Goal: Task Accomplishment & Management: Use online tool/utility

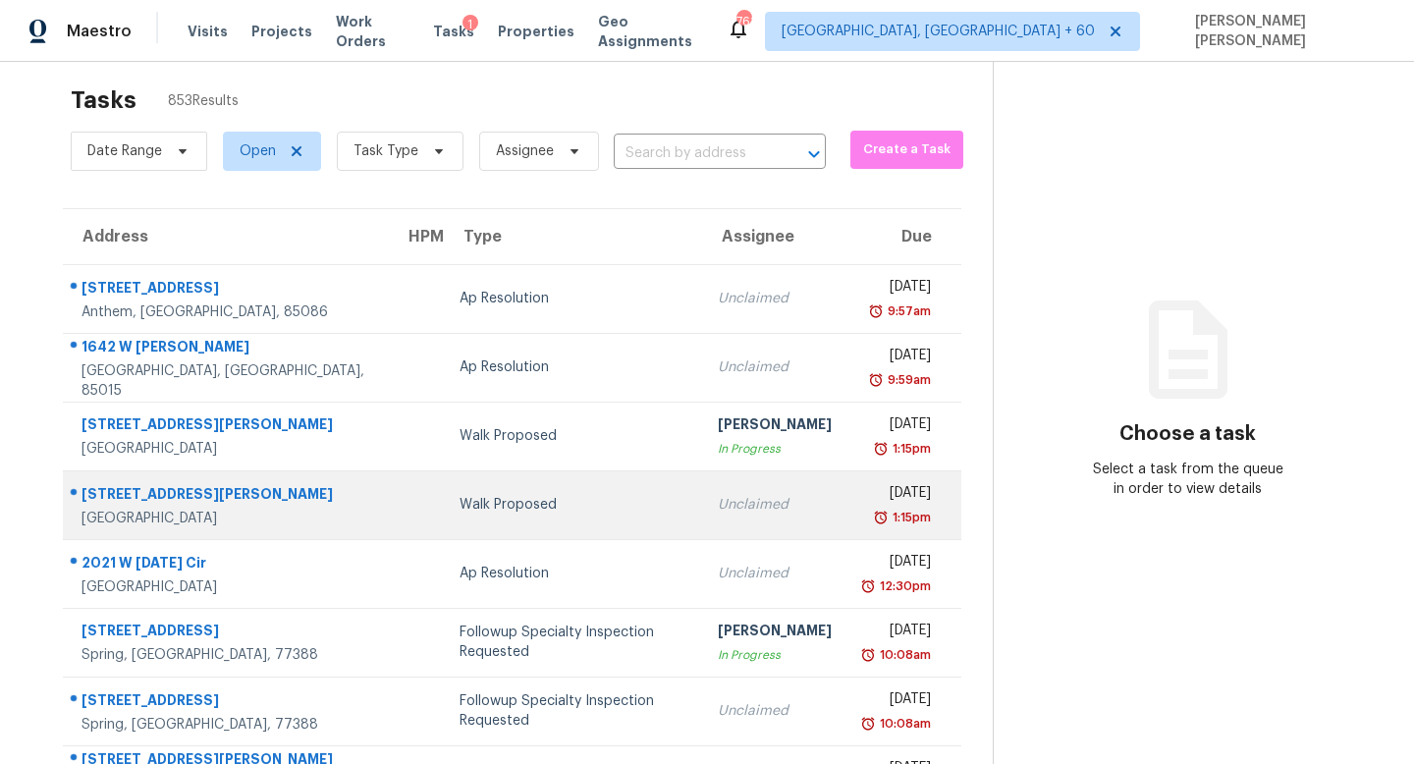
scroll to position [21, 0]
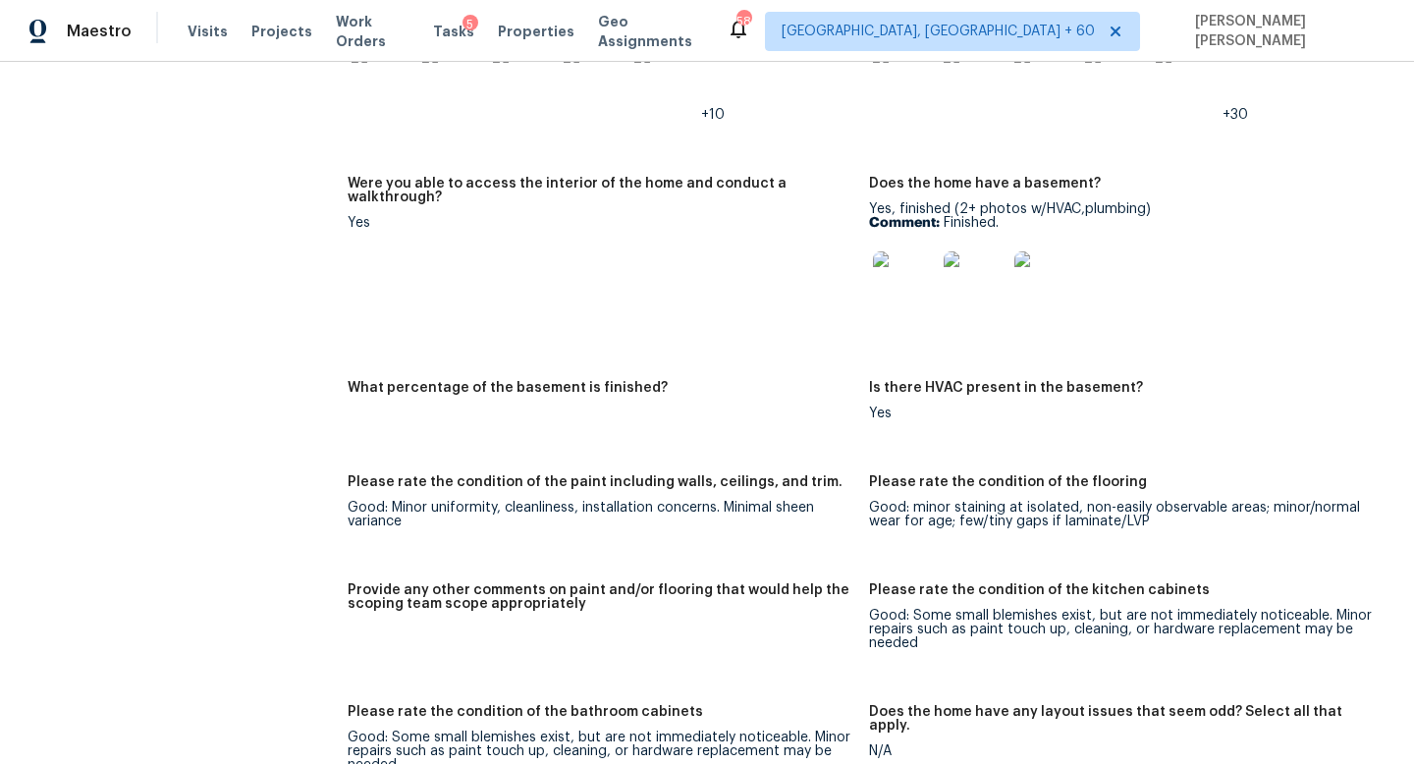
scroll to position [3630, 0]
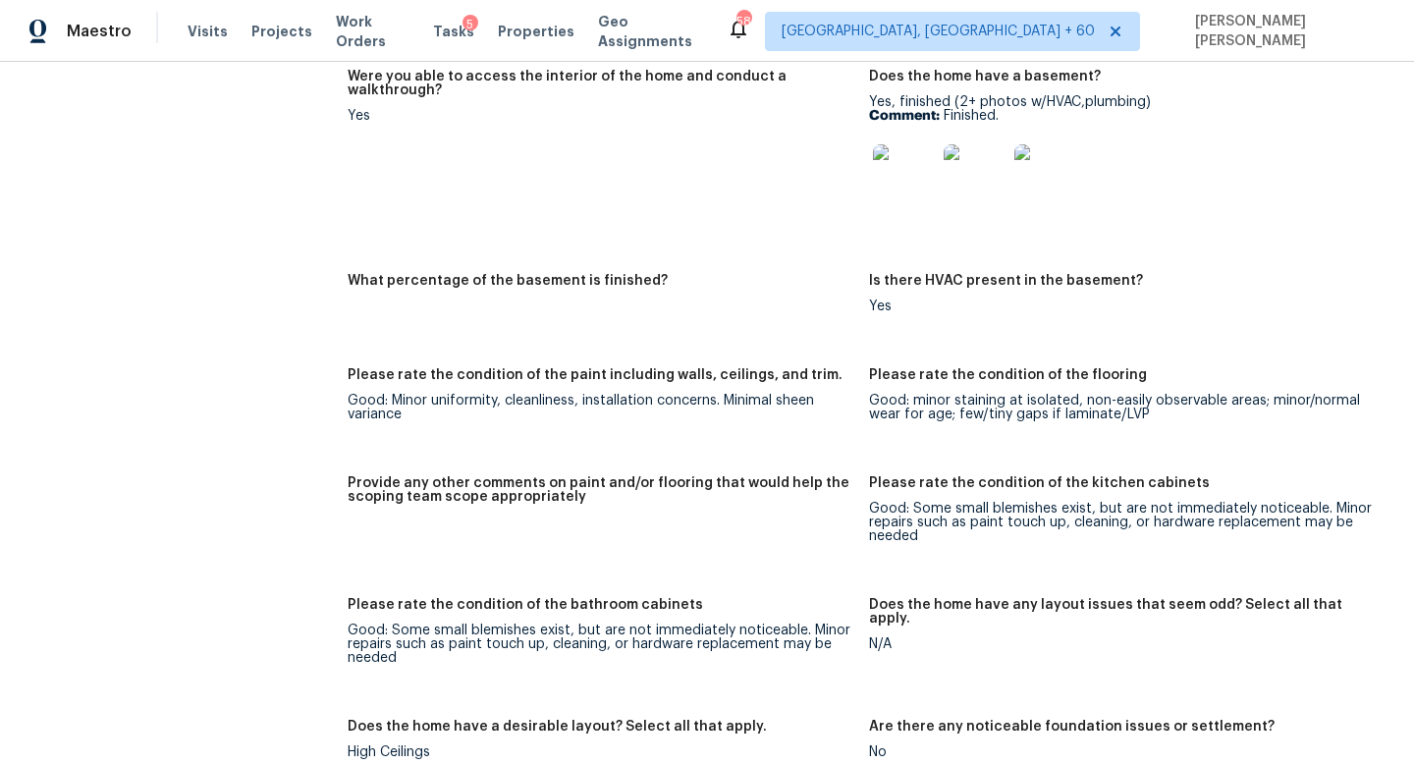
click at [531, 521] on figure "Provide any other comments on paint and/or flooring that would help the scoping…" at bounding box center [608, 525] width 521 height 98
copy figure
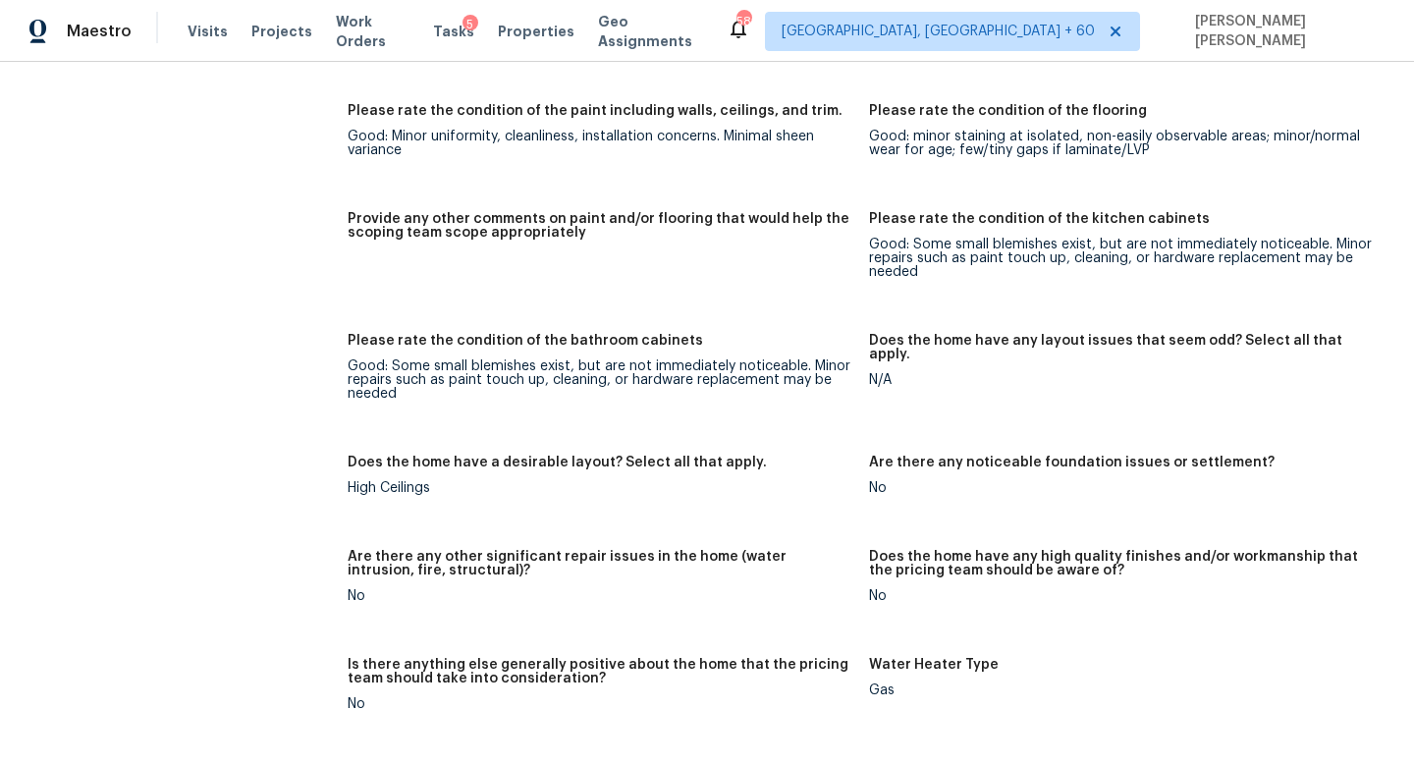
scroll to position [3916, 0]
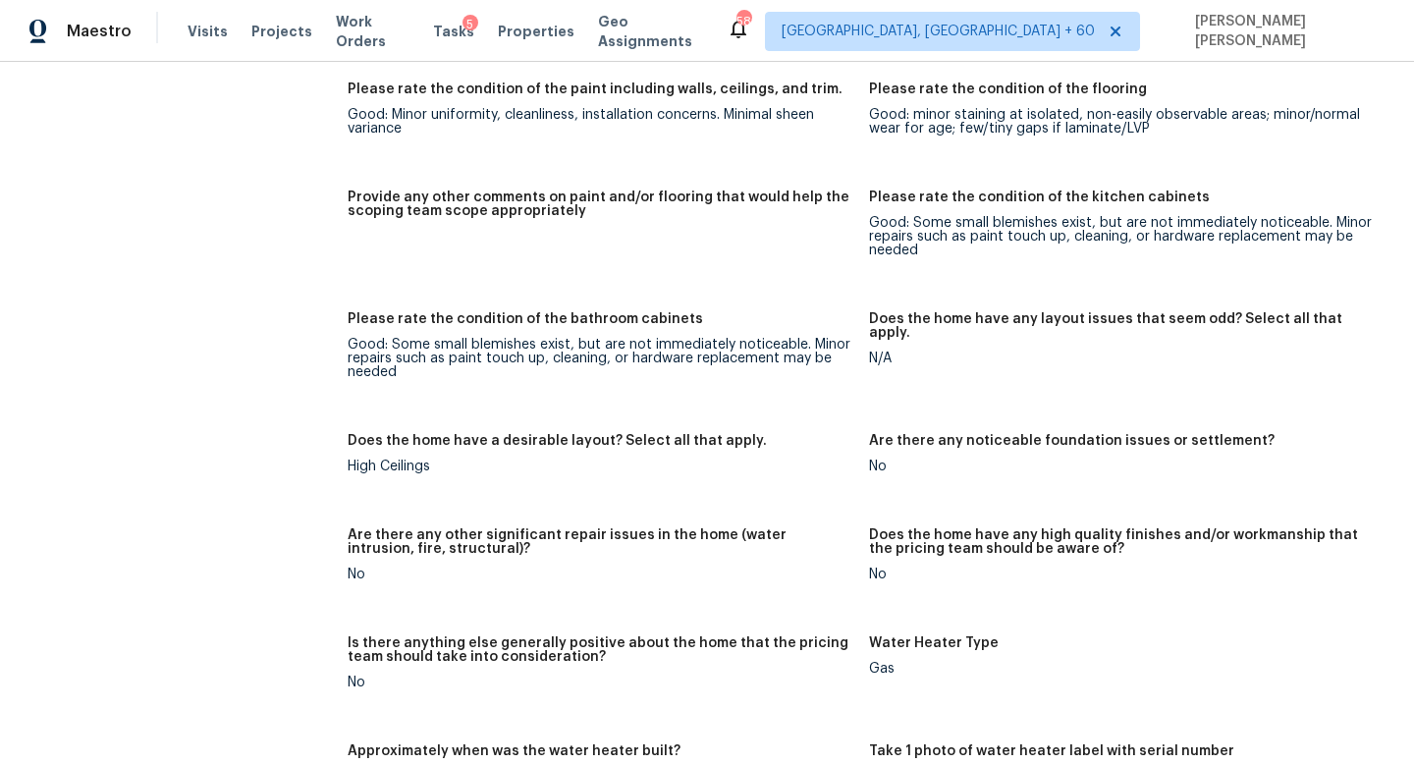
click at [738, 351] on div "Good: Some small blemishes exist, but are not immediately noticeable. Minor rep…" at bounding box center [601, 358] width 506 height 41
copy div "Good: Some small blemishes exist, but are not immediately noticeable. Minor rep…"
click at [738, 351] on div "Good: Some small blemishes exist, but are not immediately noticeable. Minor rep…" at bounding box center [601, 358] width 506 height 41
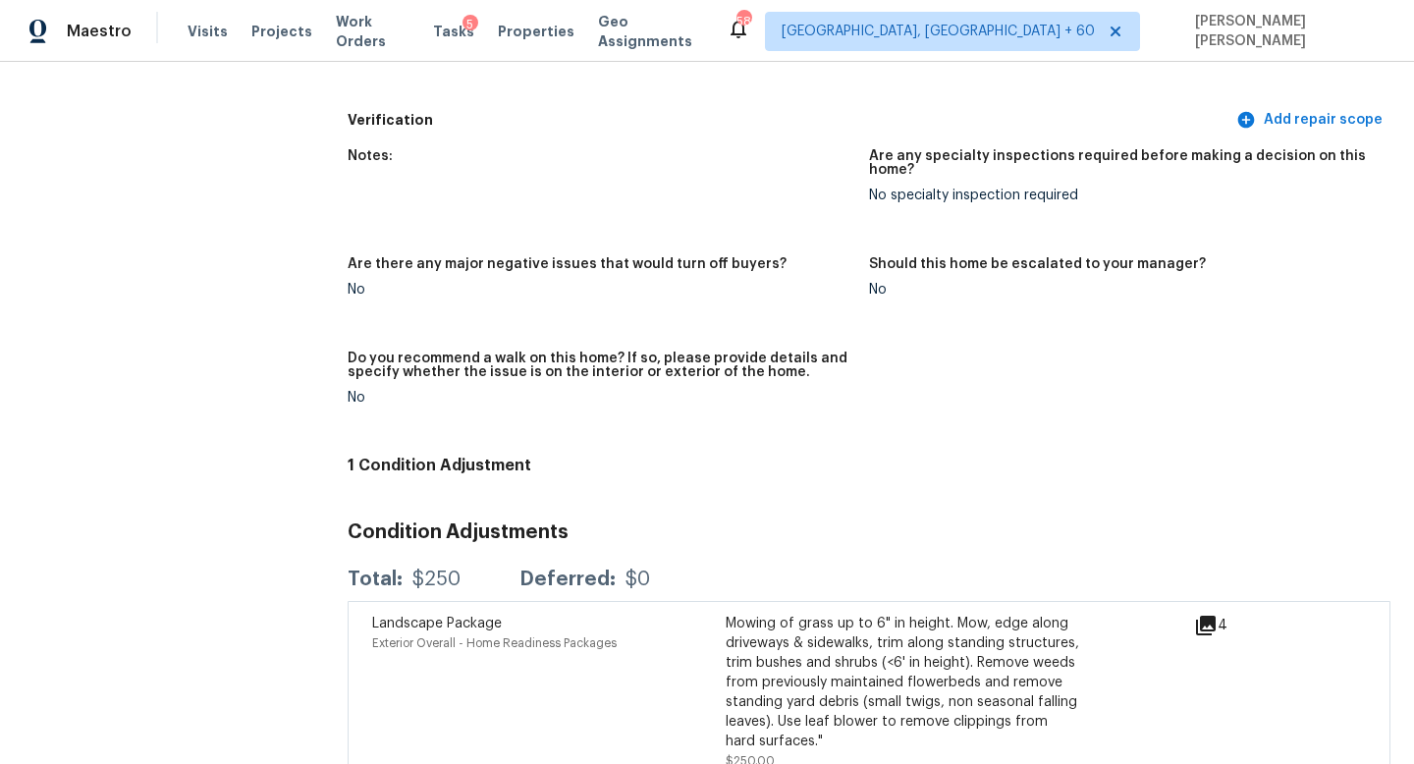
scroll to position [5274, 0]
